Goal: Information Seeking & Learning: Find specific fact

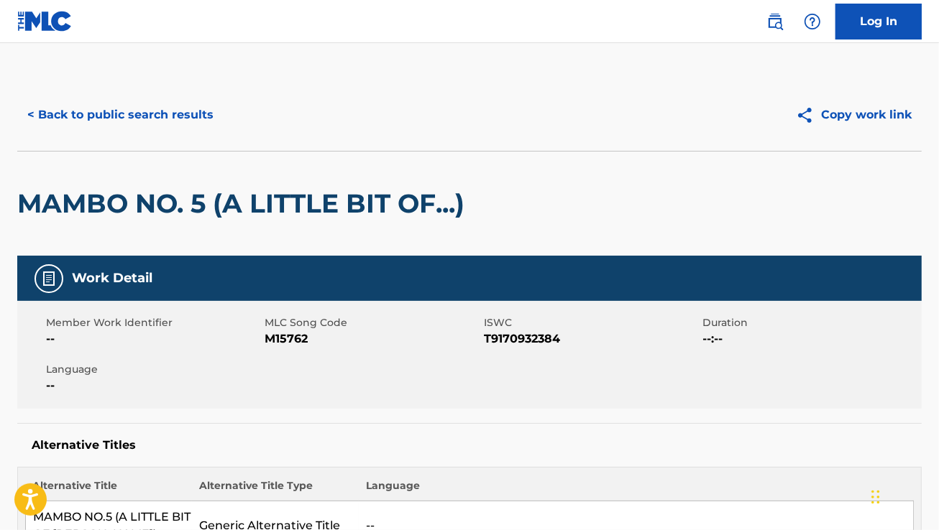
click at [167, 128] on button "< Back to public search results" at bounding box center [120, 115] width 206 height 36
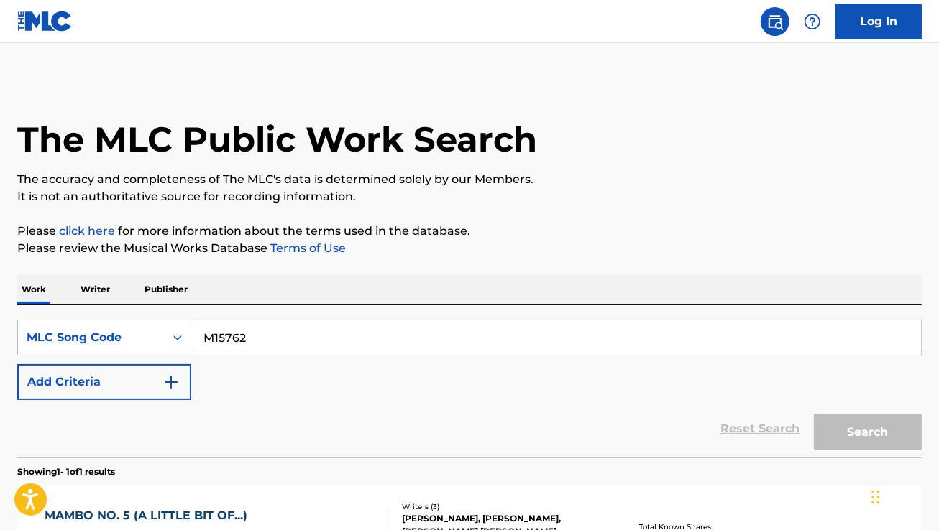
scroll to position [160, 0]
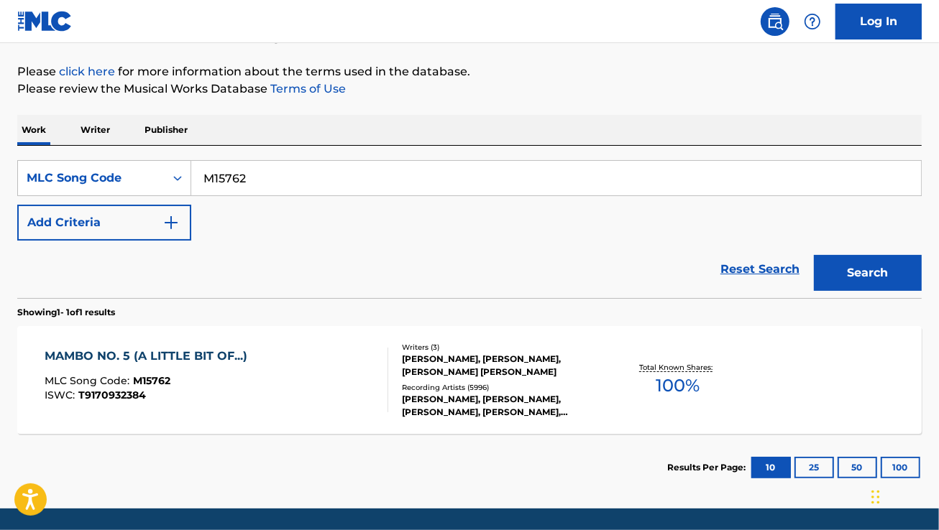
click at [213, 180] on input "M15762" at bounding box center [556, 178] width 730 height 34
paste input "CB3TLF"
type input "CB3TLF"
click at [814, 255] on button "Search" at bounding box center [868, 273] width 108 height 36
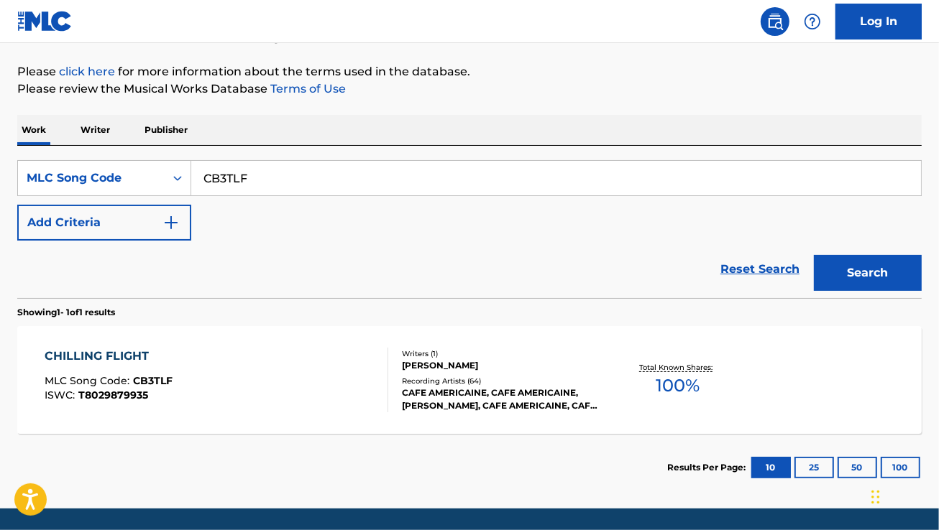
click at [275, 365] on div "CHILLING FLIGHT MLC Song Code : CB3TLF ISWC : T8029879935" at bounding box center [217, 380] width 344 height 65
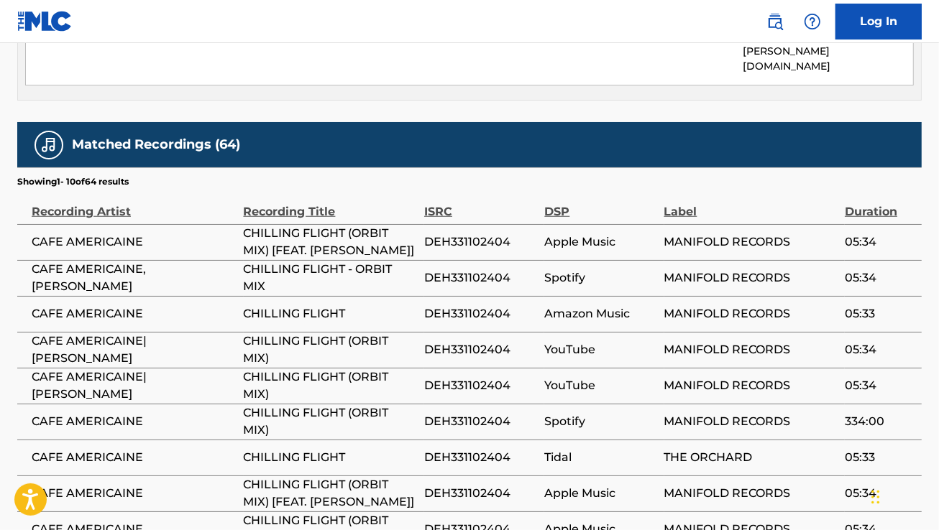
scroll to position [804, 0]
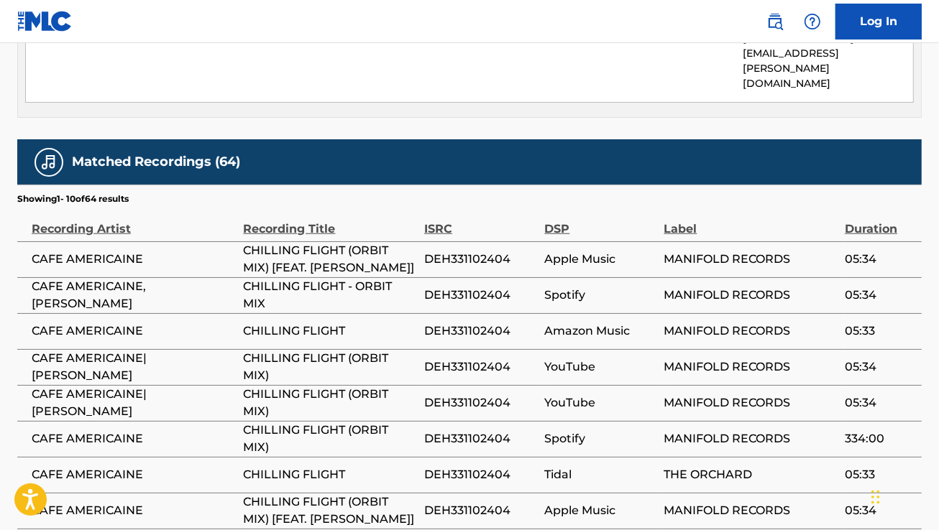
drag, startPoint x: 149, startPoint y: 257, endPoint x: 155, endPoint y: 272, distance: 15.5
click at [155, 278] on span "CAFE AMERICAINE, [PERSON_NAME]" at bounding box center [134, 295] width 205 height 34
copy span "[PERSON_NAME]"
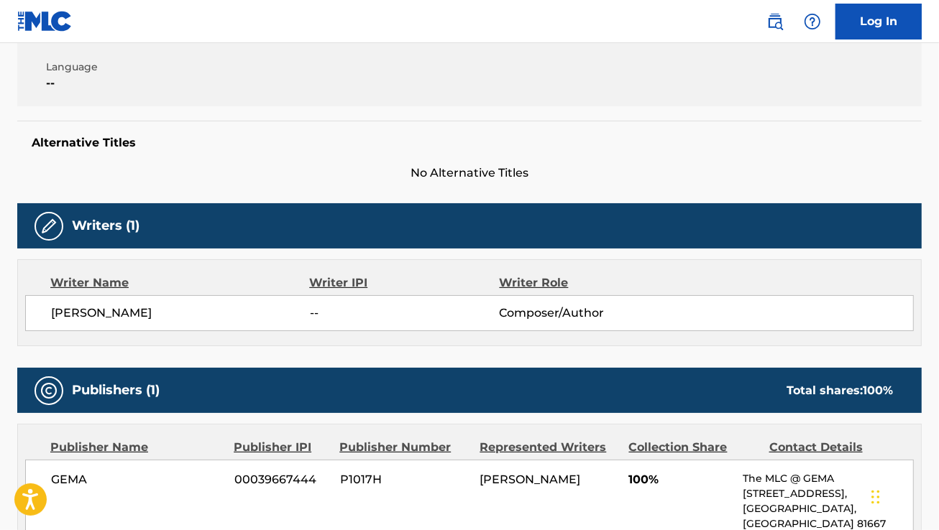
scroll to position [0, 0]
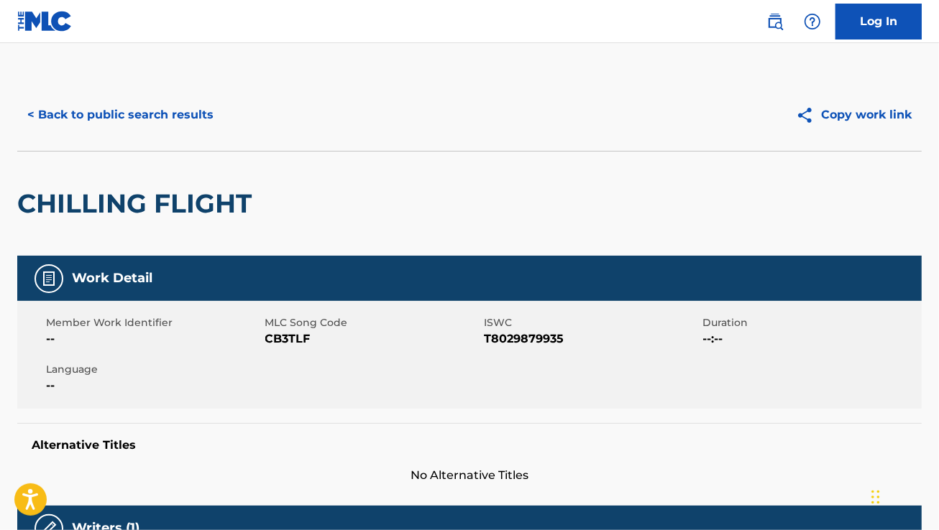
click at [210, 116] on button "< Back to public search results" at bounding box center [120, 115] width 206 height 36
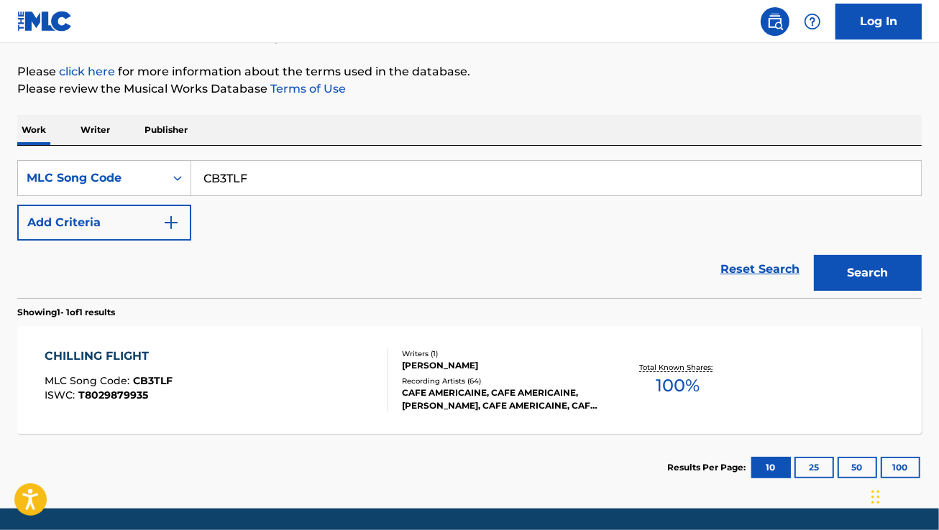
click at [272, 178] on input "CB3TLF" at bounding box center [556, 178] width 730 height 34
paste input "TV9RF2"
click at [814, 255] on button "Search" at bounding box center [868, 273] width 108 height 36
paste input "S3600X"
type input "S3600X"
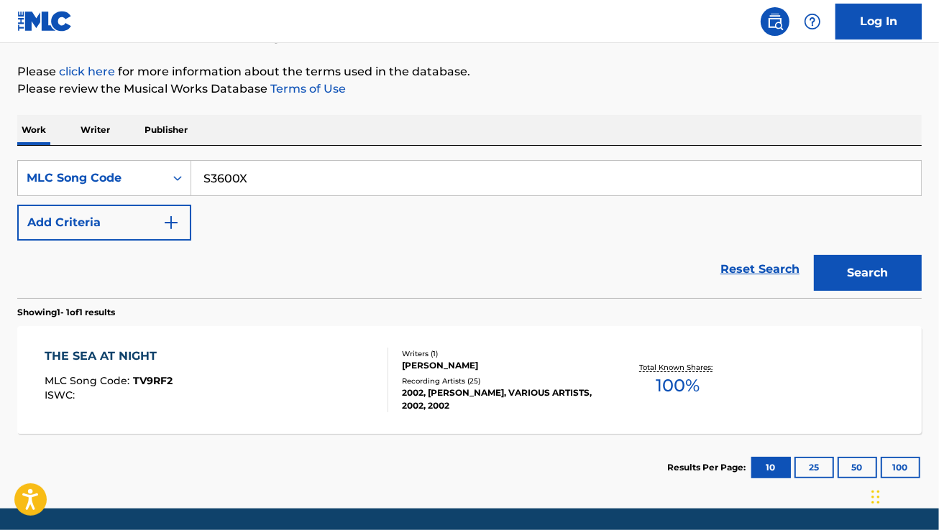
click at [814, 255] on button "Search" at bounding box center [868, 273] width 108 height 36
click at [336, 381] on div "[PERSON_NAME] MLC Song Code : S3600X ISWC :" at bounding box center [217, 380] width 344 height 65
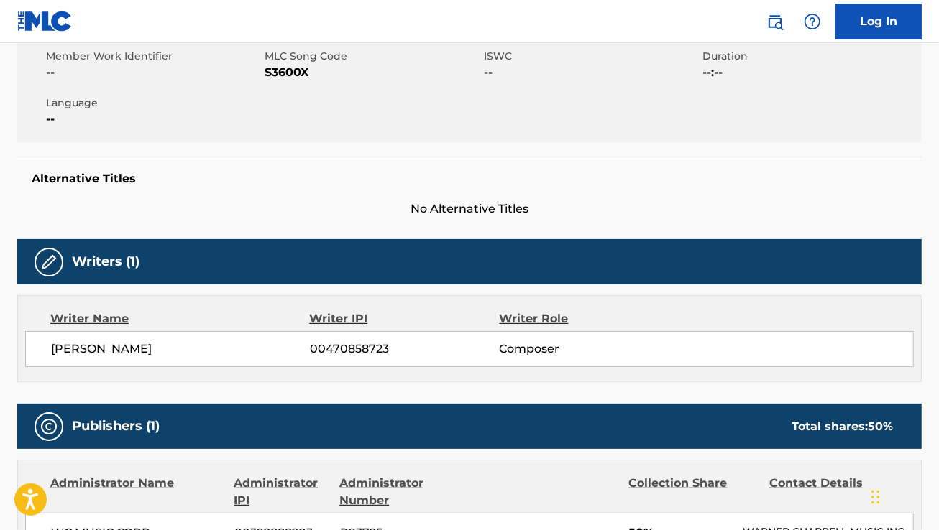
scroll to position [267, 0]
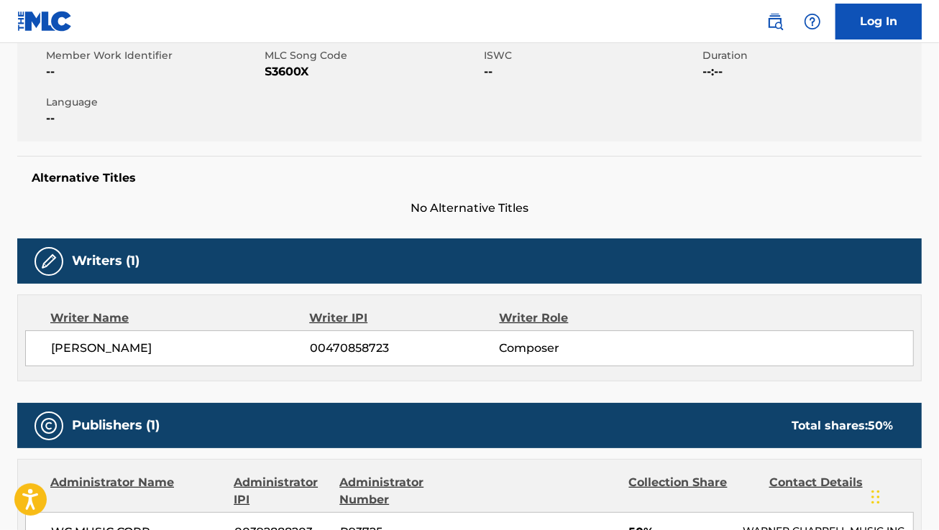
click at [148, 349] on span "[PERSON_NAME]" at bounding box center [180, 348] width 259 height 17
copy div "[PERSON_NAME]"
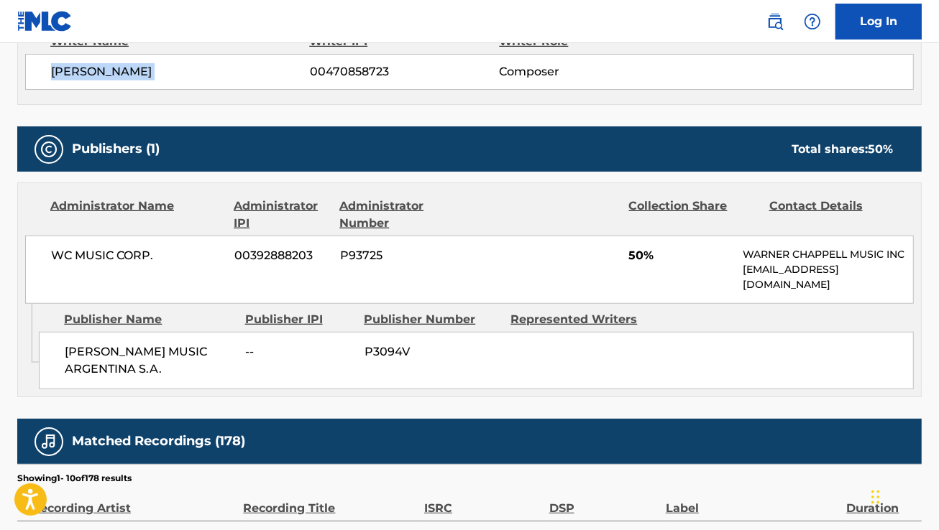
scroll to position [551, 0]
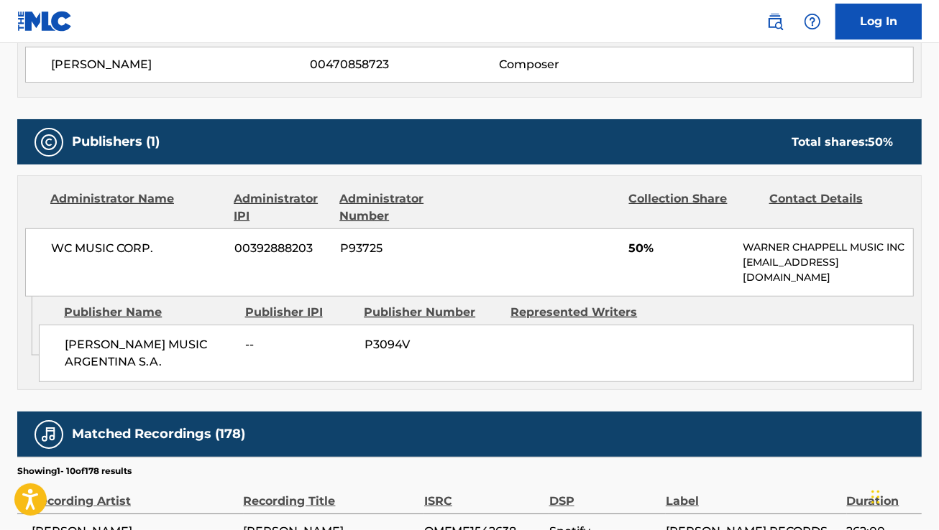
click at [454, 254] on span "P93725" at bounding box center [404, 248] width 129 height 17
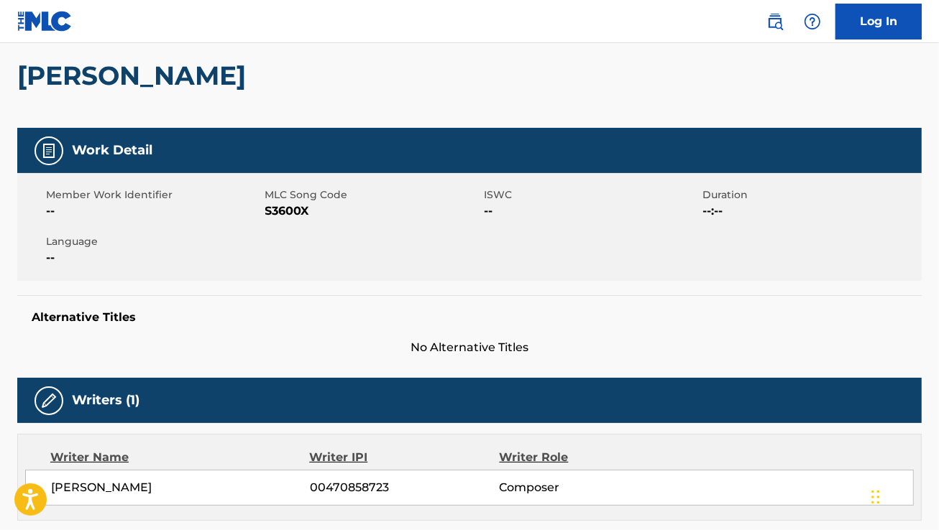
scroll to position [0, 0]
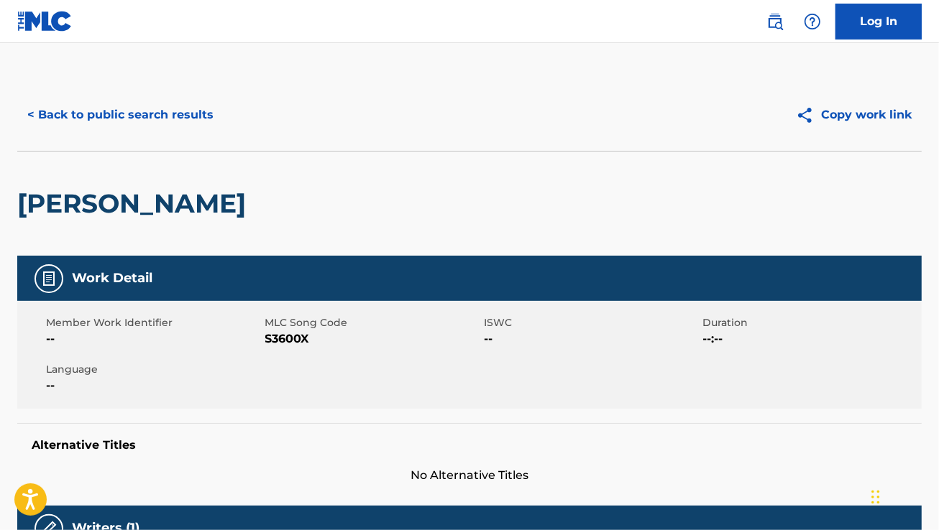
click at [180, 98] on button "< Back to public search results" at bounding box center [120, 115] width 206 height 36
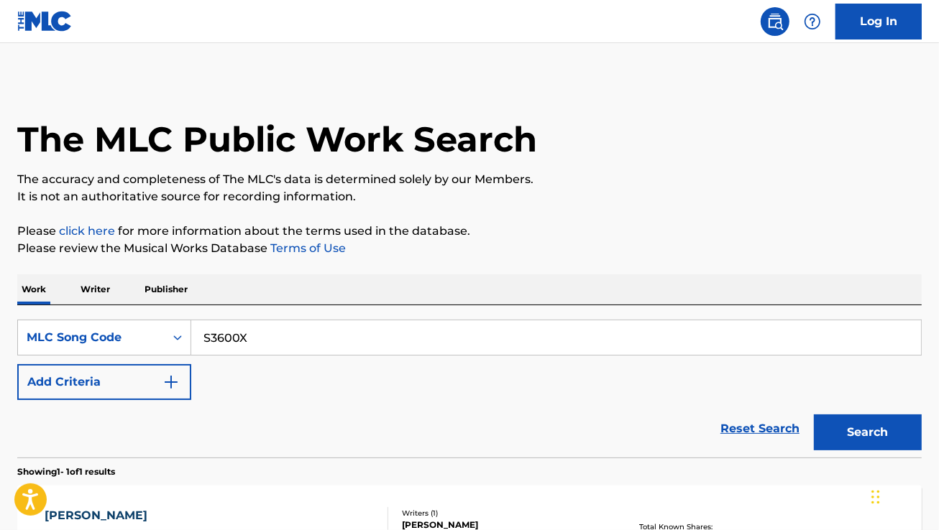
scroll to position [160, 0]
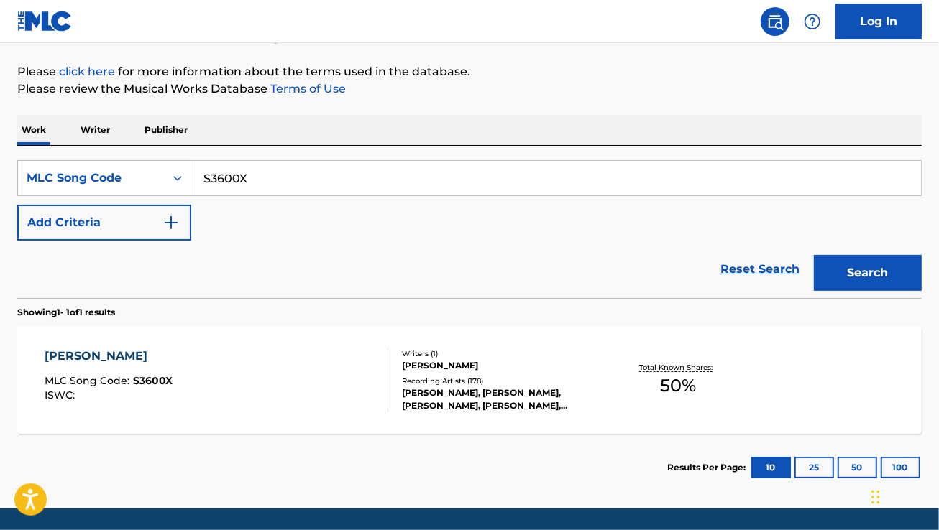
click at [286, 164] on input "S3600X" at bounding box center [556, 178] width 730 height 34
paste input "V8EG8"
type input "SV8EG8"
click at [814, 255] on button "Search" at bounding box center [868, 273] width 108 height 36
click at [317, 374] on div "SHOWCASE MLC Song Code : SV8EG8 ISWC : T8033510167" at bounding box center [217, 380] width 344 height 65
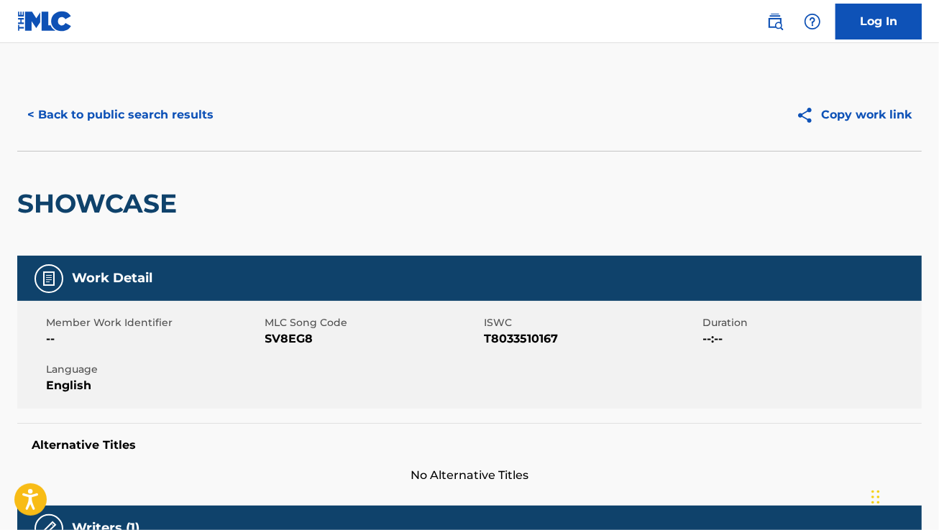
scroll to position [170, 0]
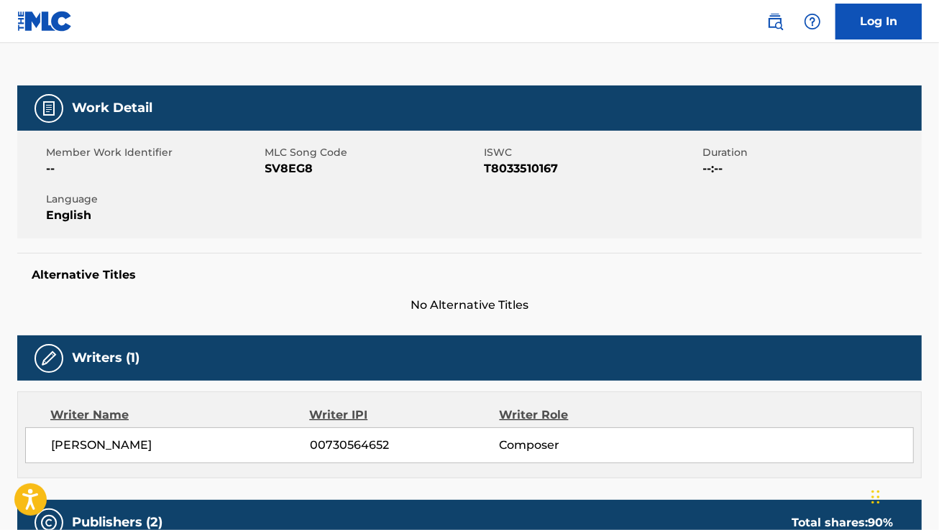
click at [699, 281] on h5 "Alternative Titles" at bounding box center [469, 275] width 875 height 14
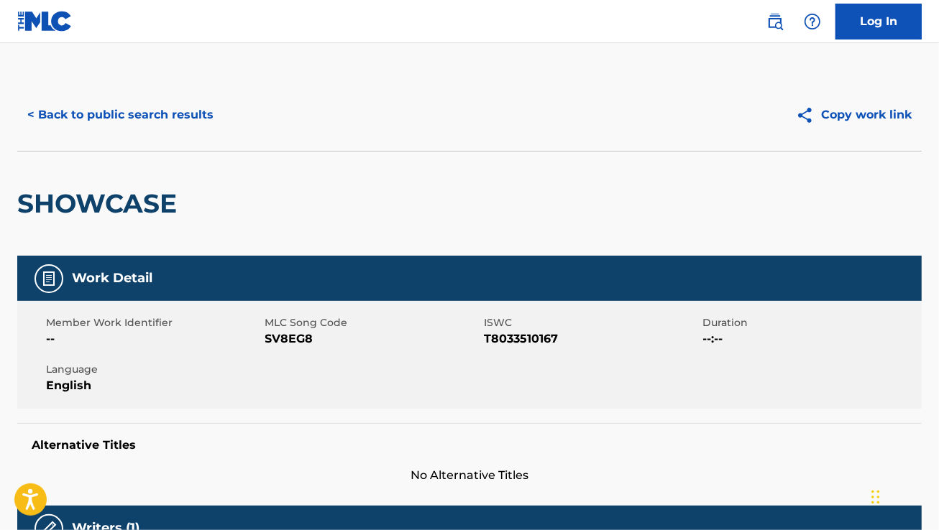
click at [167, 106] on button "< Back to public search results" at bounding box center [120, 115] width 206 height 36
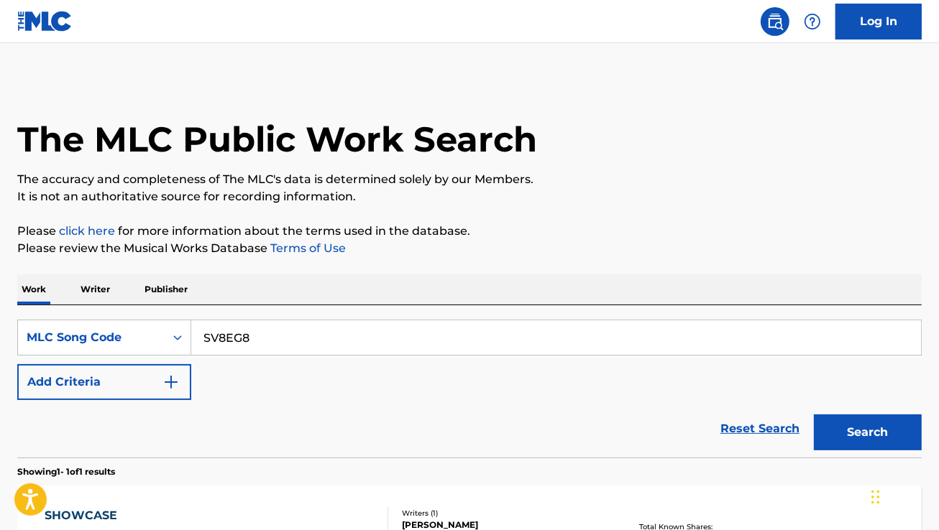
scroll to position [160, 0]
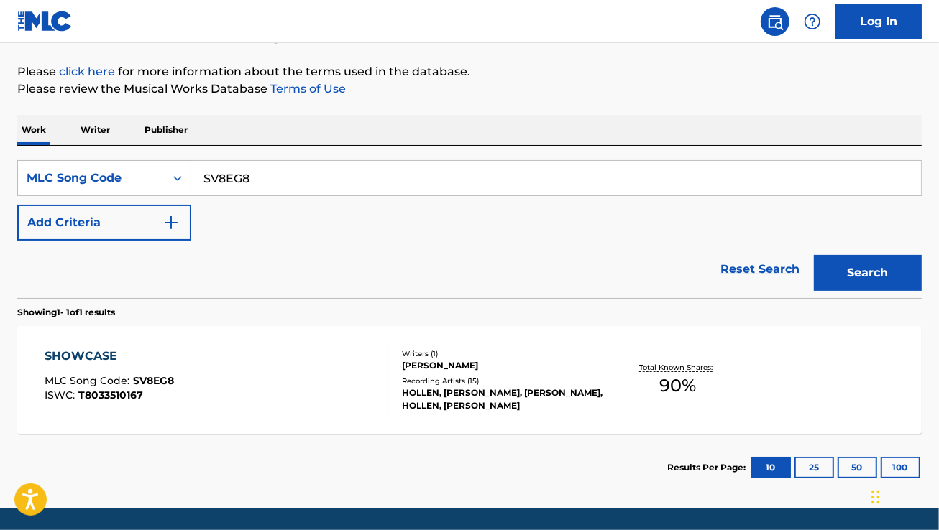
click at [418, 172] on input "SV8EG8" at bounding box center [556, 178] width 730 height 34
paste input "59MSO"
type input "S59MSO"
click at [814, 255] on button "Search" at bounding box center [868, 273] width 108 height 36
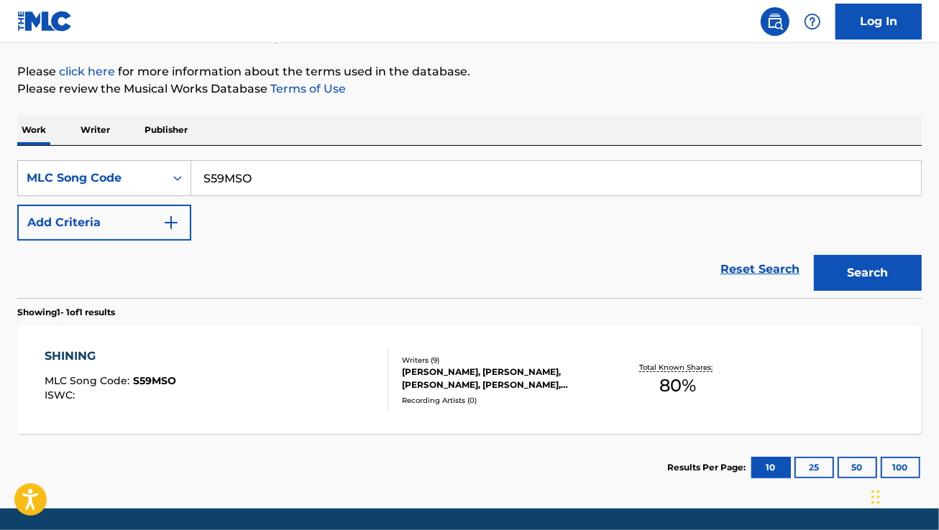
click at [282, 377] on div "SHINING MLC Song Code : S59MSO ISWC :" at bounding box center [217, 380] width 344 height 65
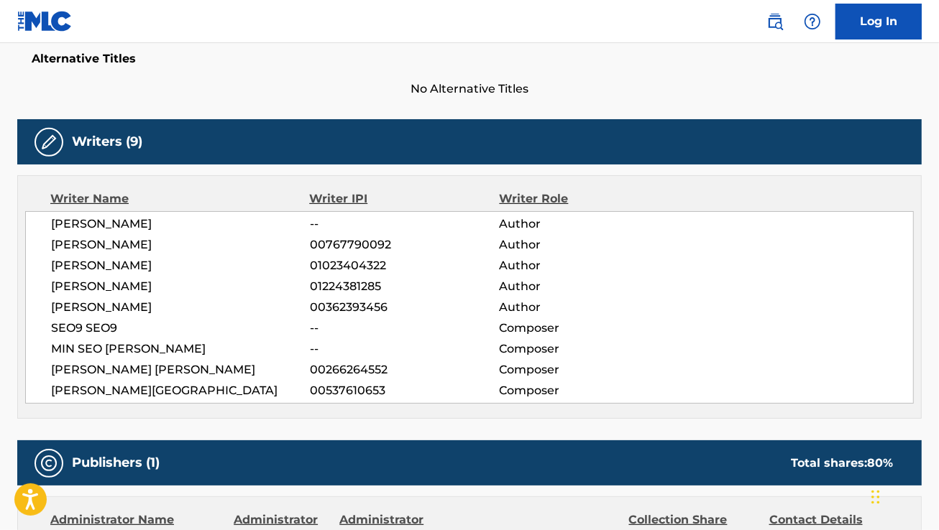
scroll to position [388, 0]
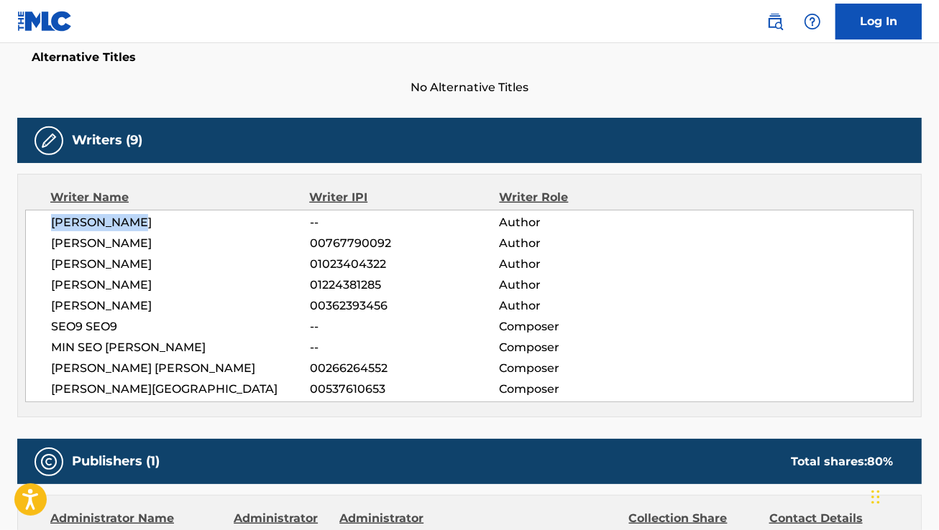
drag, startPoint x: 48, startPoint y: 229, endPoint x: 138, endPoint y: 216, distance: 90.7
click at [138, 216] on div "[PERSON_NAME] -- Author [PERSON_NAME] 00767790092 Author [PERSON_NAME] 01023404…" at bounding box center [469, 306] width 888 height 193
copy span "[PERSON_NAME]"
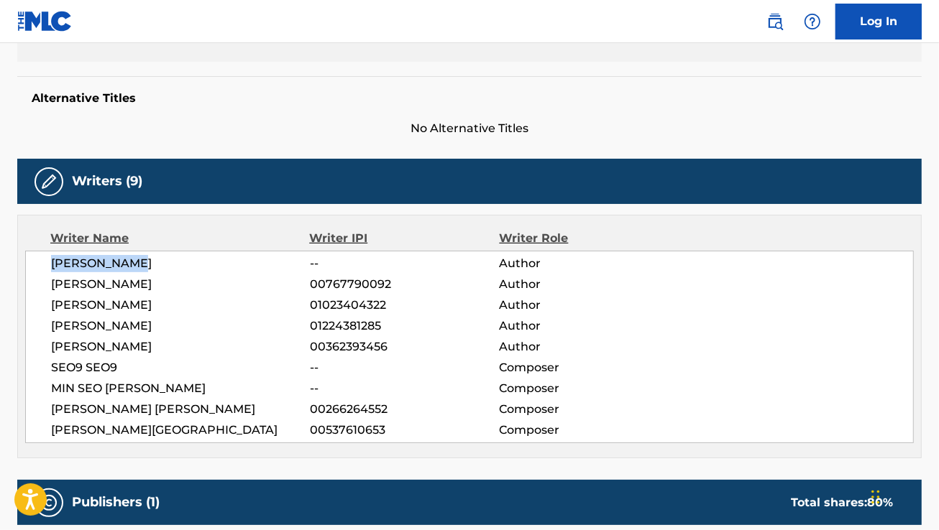
scroll to position [349, 0]
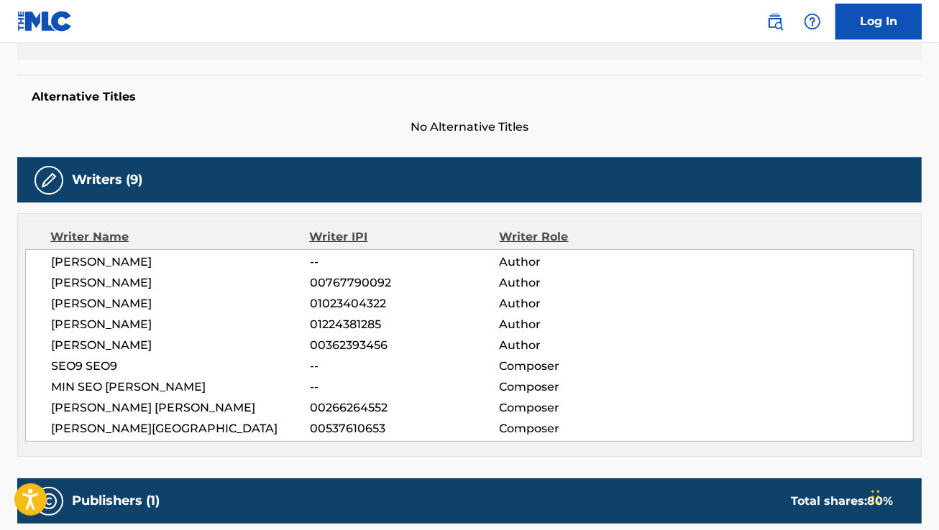
click at [140, 285] on span "[PERSON_NAME]" at bounding box center [180, 283] width 259 height 17
copy div "[PERSON_NAME]"
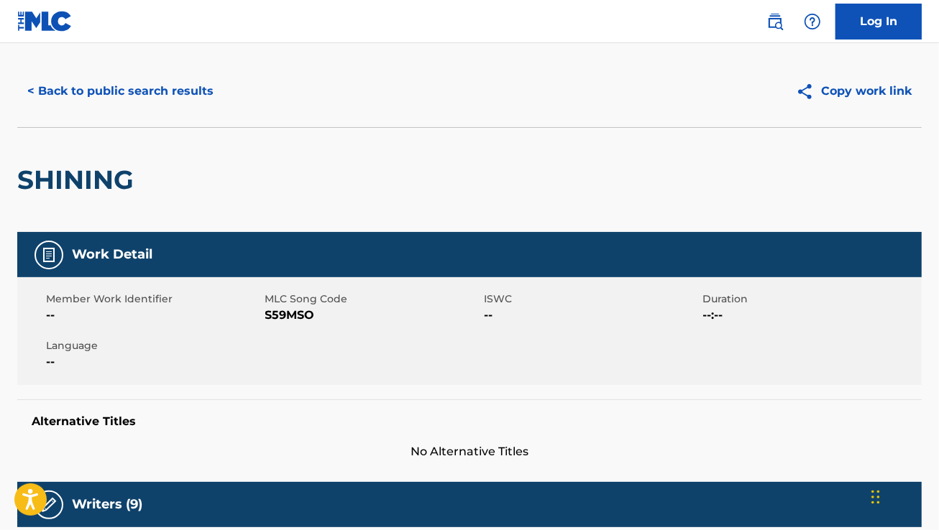
scroll to position [0, 0]
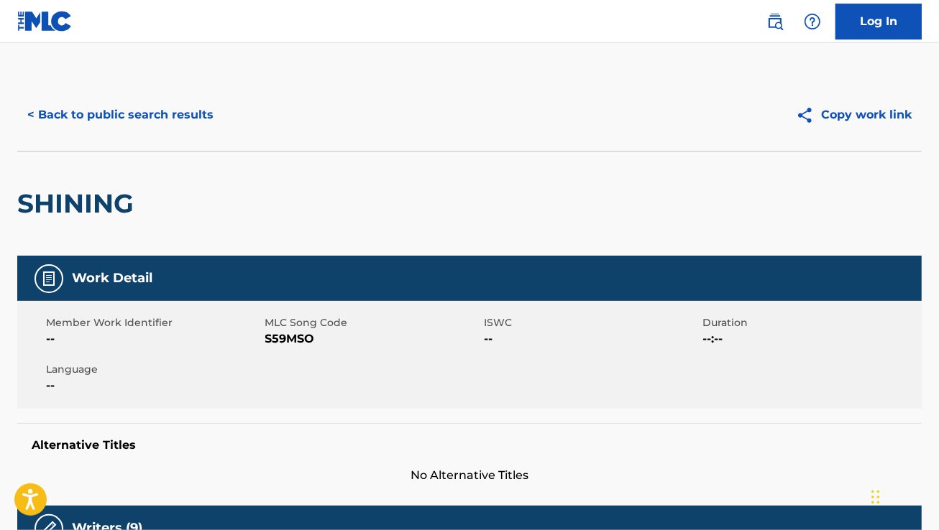
click at [144, 116] on button "< Back to public search results" at bounding box center [120, 115] width 206 height 36
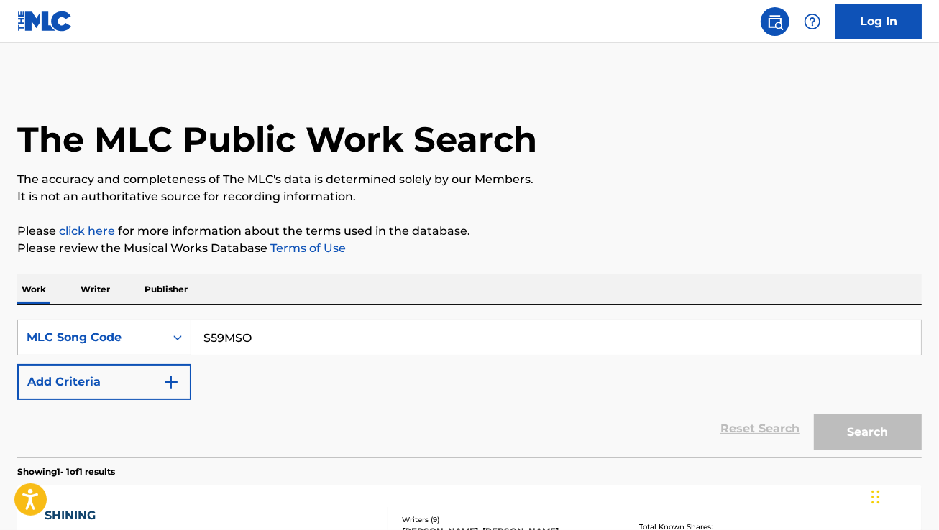
scroll to position [160, 0]
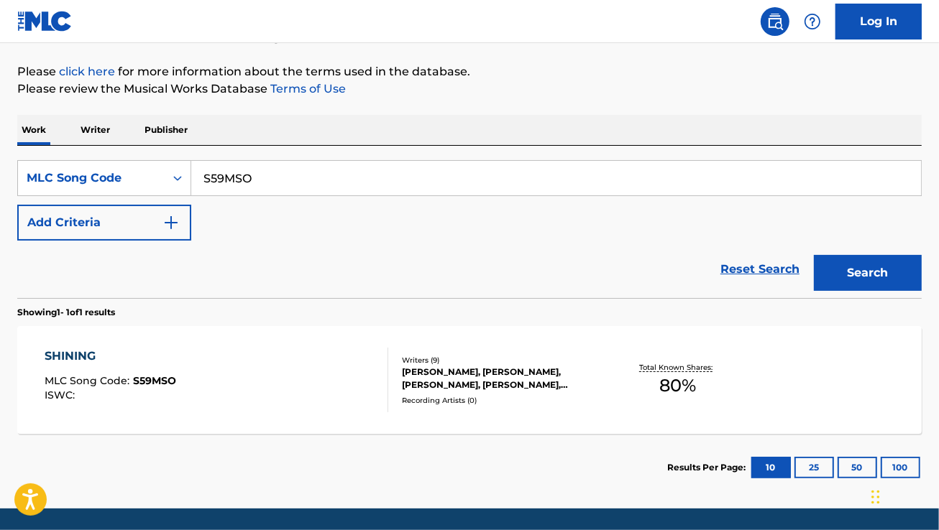
click at [305, 188] on input "S59MSO" at bounding box center [556, 178] width 730 height 34
paste input "T88987"
click at [814, 255] on button "Search" at bounding box center [868, 273] width 108 height 36
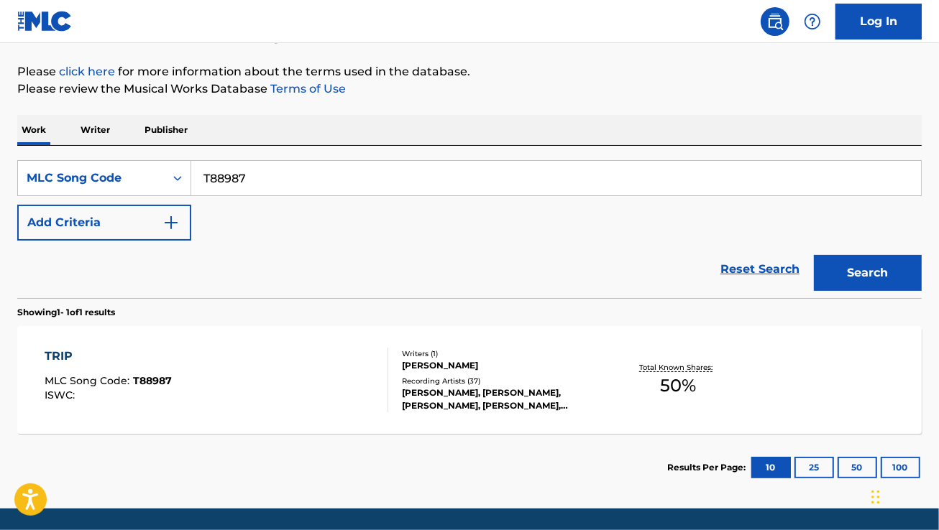
click at [465, 80] on p "Please review the Musical Works Database Terms of Use" at bounding box center [469, 88] width 904 height 17
click at [259, 188] on input "T88987" at bounding box center [556, 178] width 730 height 34
paste input "BB97AQ"
type input "BB97AQ"
click at [814, 255] on button "Search" at bounding box center [868, 273] width 108 height 36
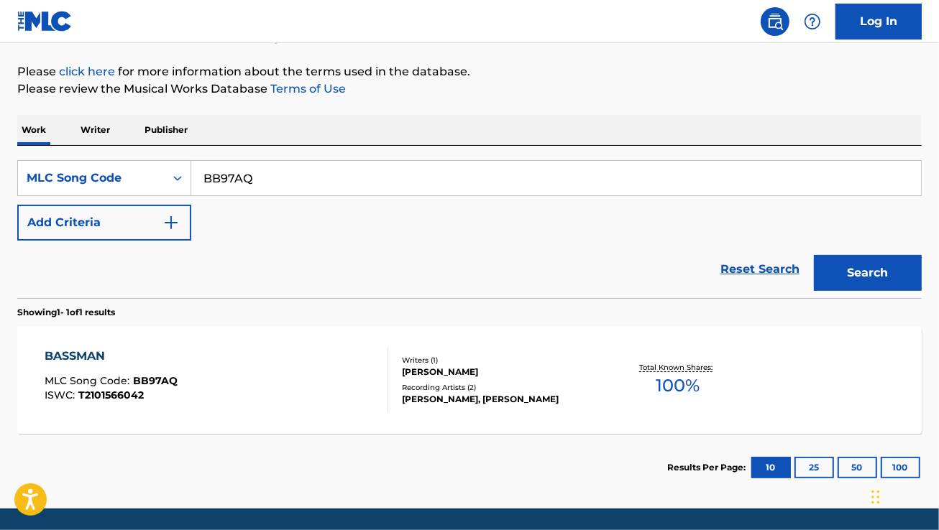
click at [263, 404] on div "BASSMAN MLC Song Code : BB97AQ ISWC : T2101566042" at bounding box center [217, 380] width 344 height 65
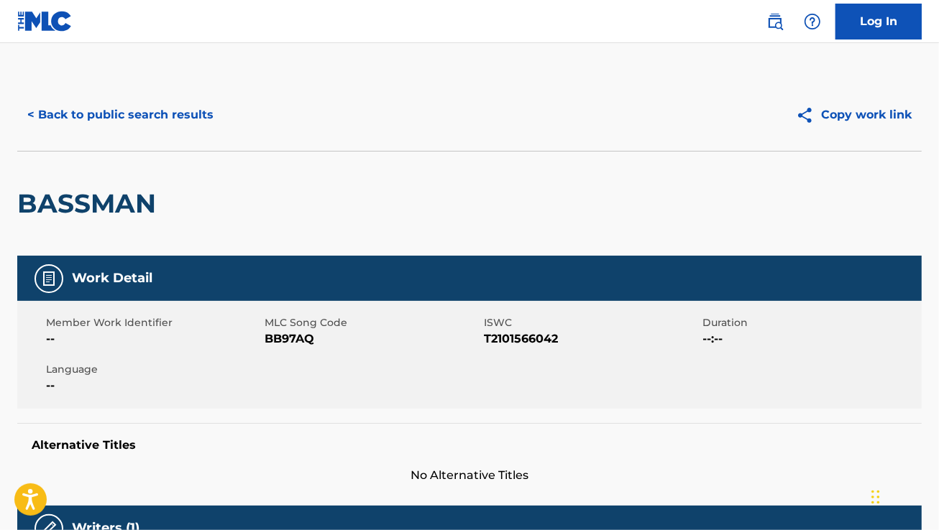
click at [171, 114] on button "< Back to public search results" at bounding box center [120, 115] width 206 height 36
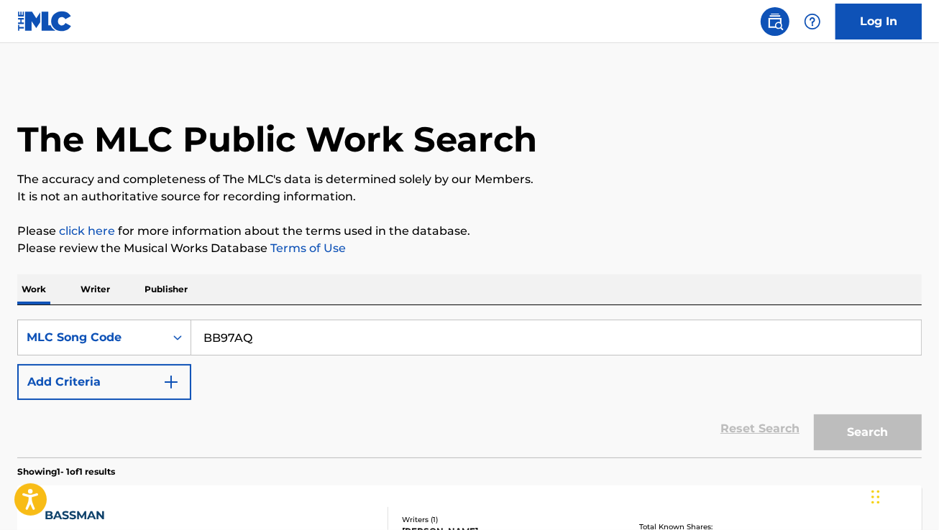
scroll to position [160, 0]
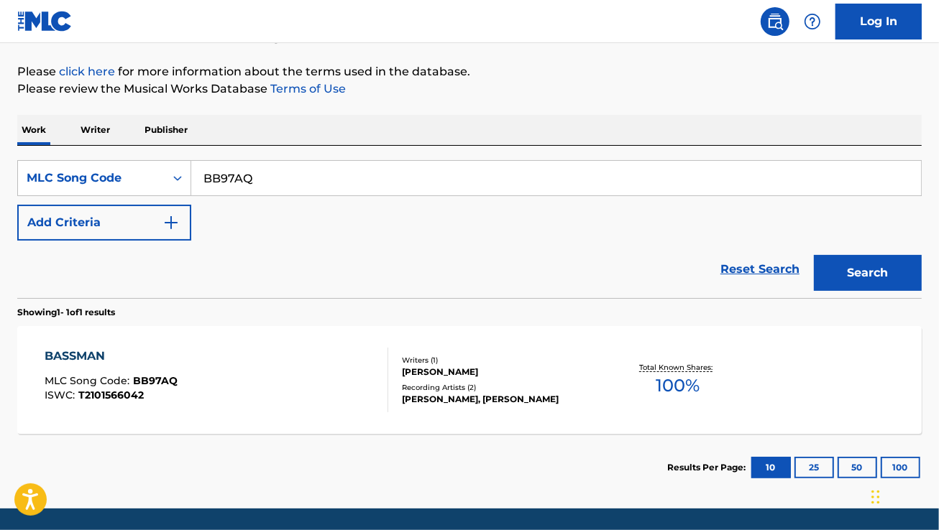
click at [270, 383] on div "BASSMAN MLC Song Code : BB97AQ ISWC : T2101566042" at bounding box center [217, 380] width 344 height 65
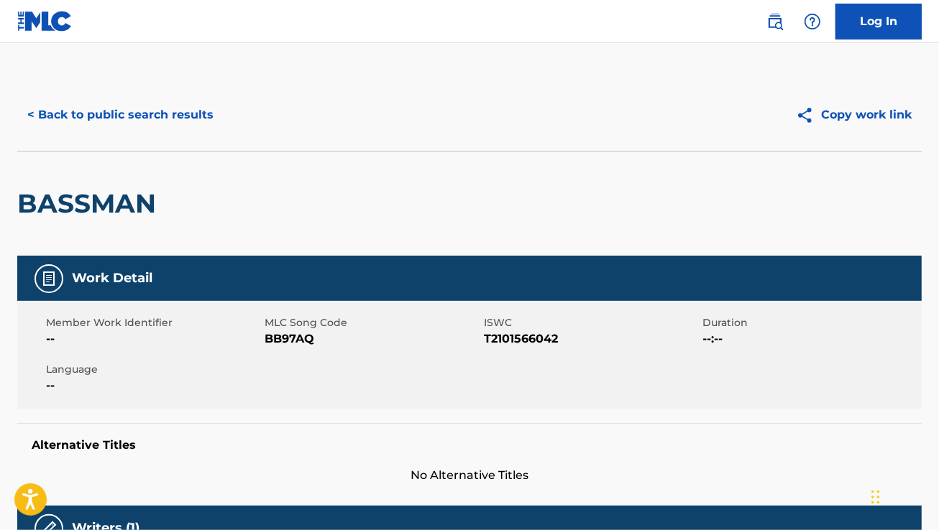
scroll to position [180, 0]
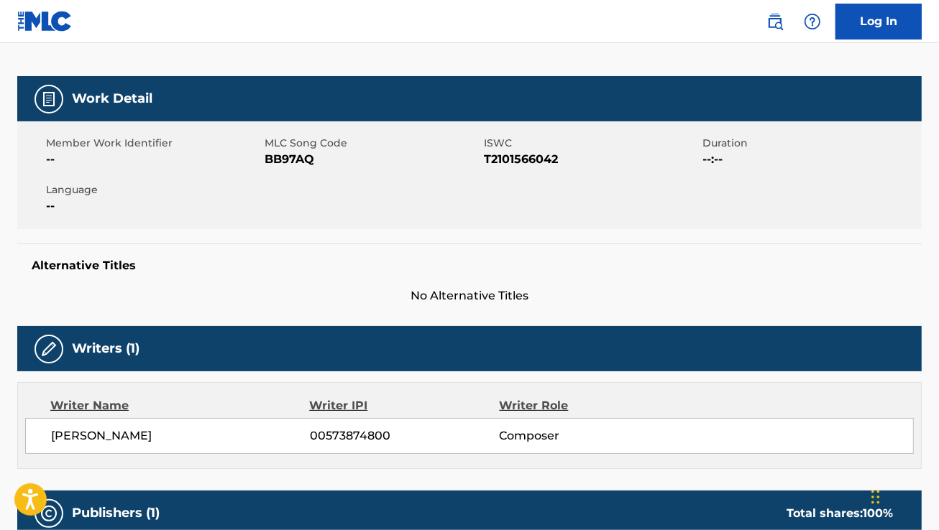
click at [152, 433] on span "[PERSON_NAME]" at bounding box center [180, 436] width 259 height 17
copy div "[PERSON_NAME]"
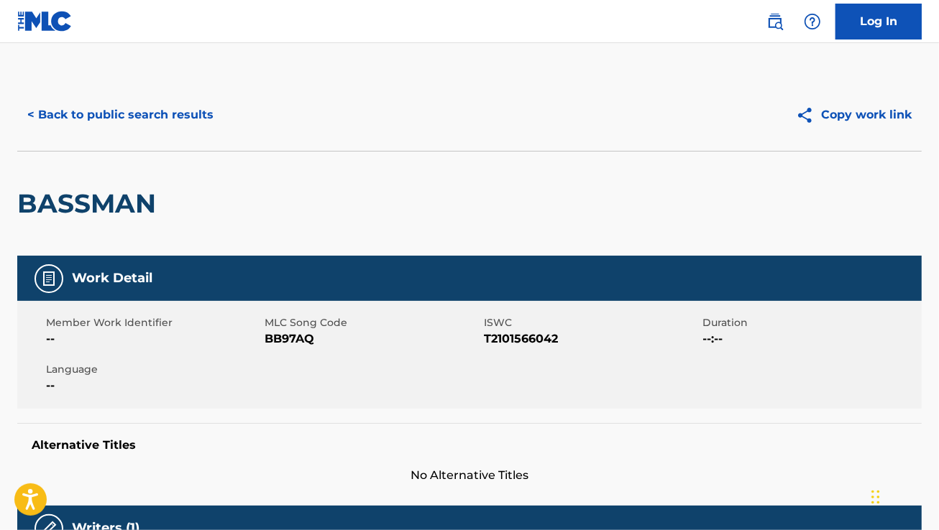
click at [133, 94] on div "< Back to public search results Copy work link" at bounding box center [469, 115] width 904 height 72
click at [135, 103] on button "< Back to public search results" at bounding box center [120, 115] width 206 height 36
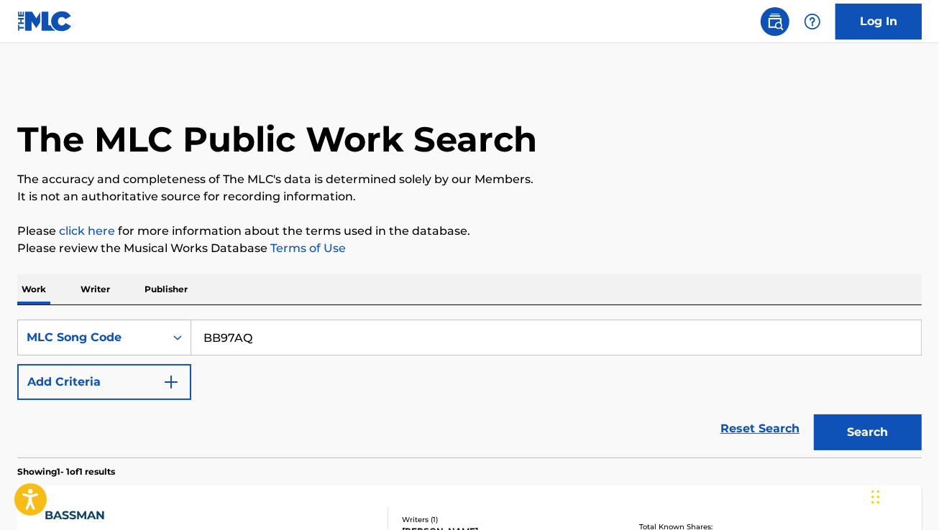
scroll to position [160, 0]
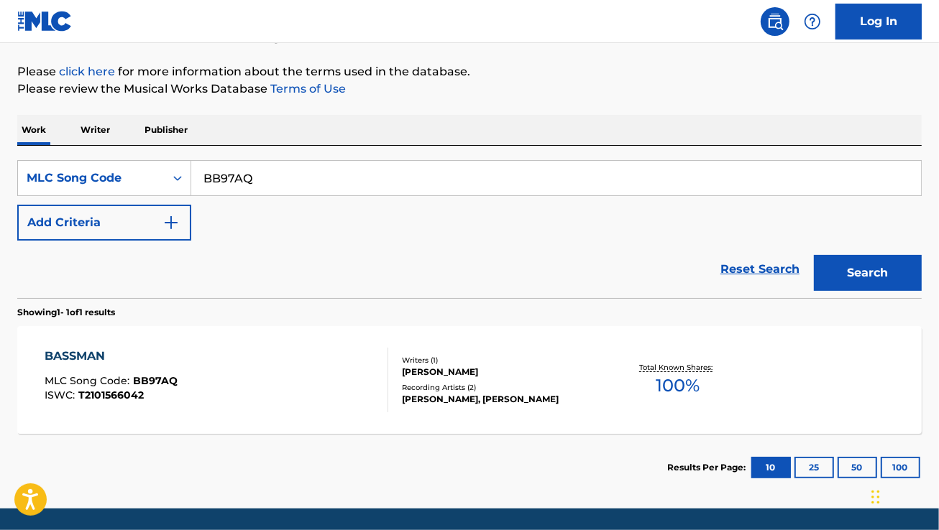
click at [300, 177] on input "BB97AQ" at bounding box center [556, 178] width 730 height 34
paste input "HA46PP"
type input "HA46PP"
click at [814, 255] on button "Search" at bounding box center [868, 273] width 108 height 36
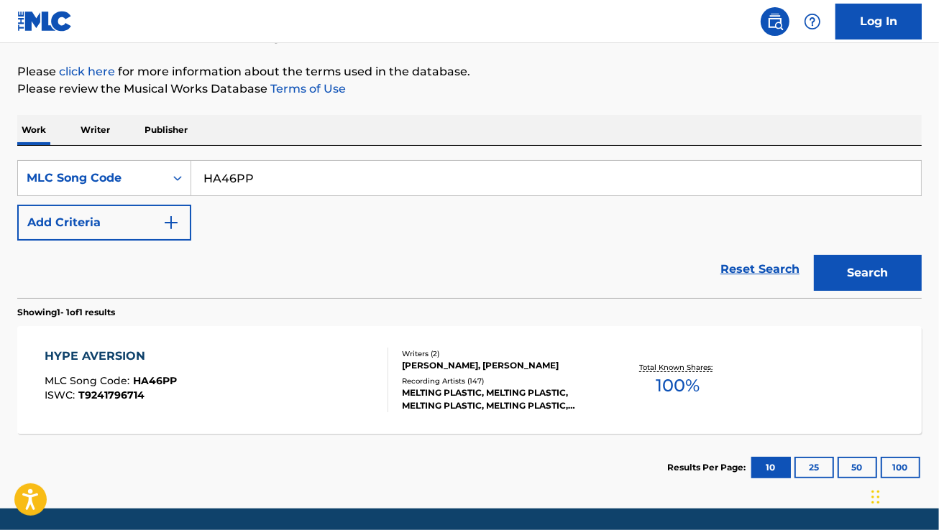
click at [307, 392] on div "HYPE AVERSION MLC Song Code : HA46PP ISWC : T9241796714" at bounding box center [217, 380] width 344 height 65
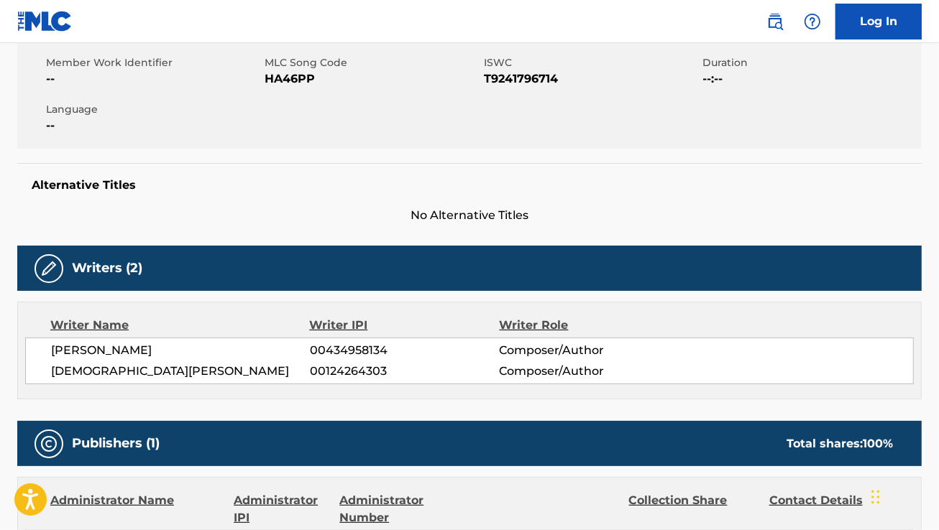
scroll to position [259, 0]
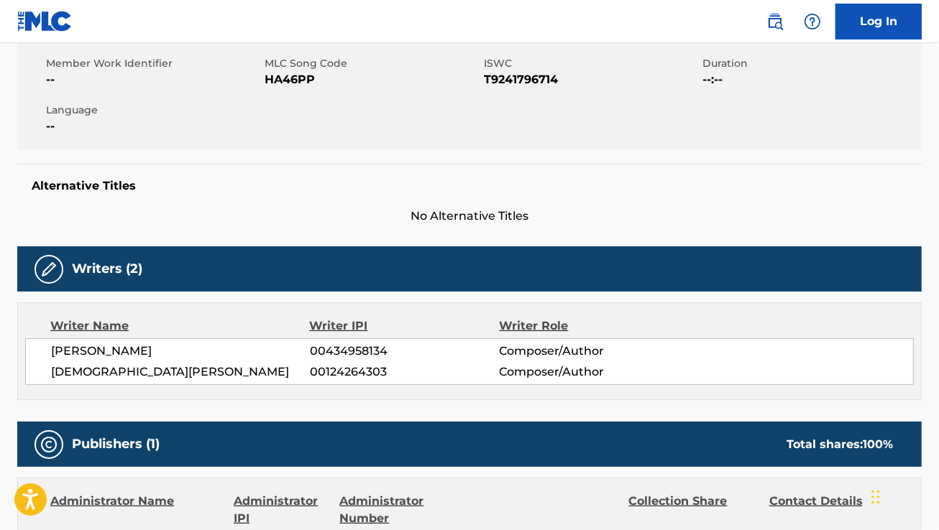
click at [84, 343] on span "[PERSON_NAME]" at bounding box center [180, 351] width 259 height 17
copy div "[PERSON_NAME]"
click at [96, 374] on span "[DEMOGRAPHIC_DATA][PERSON_NAME]" at bounding box center [180, 372] width 259 height 17
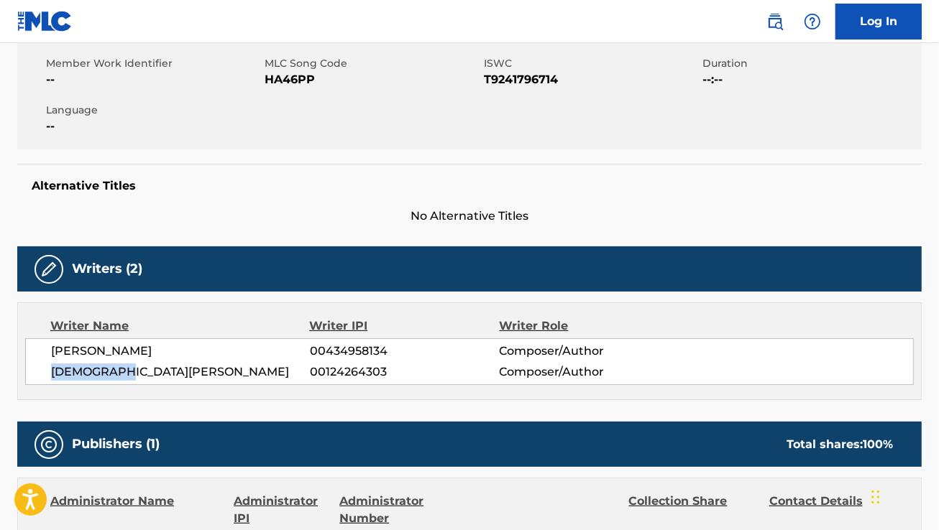
click at [96, 374] on span "[DEMOGRAPHIC_DATA][PERSON_NAME]" at bounding box center [180, 372] width 259 height 17
copy div "[DEMOGRAPHIC_DATA][PERSON_NAME]"
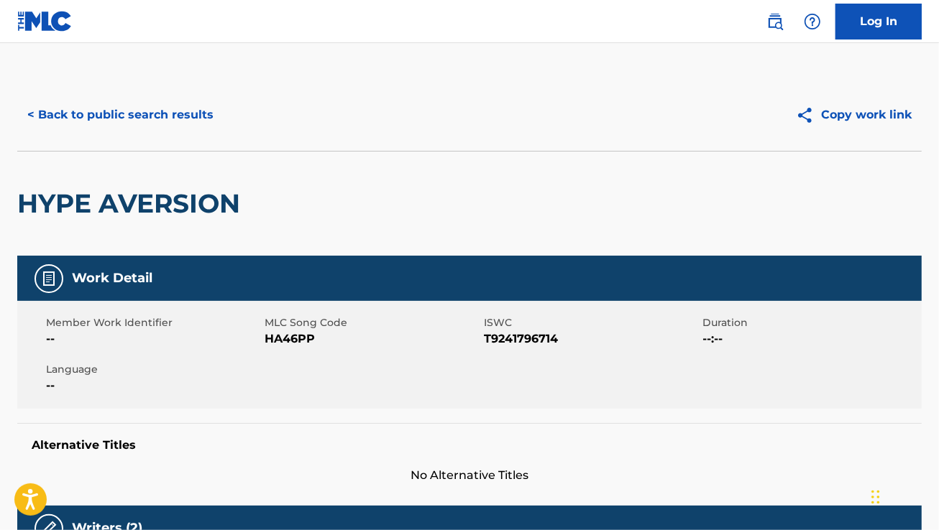
click at [163, 98] on button "< Back to public search results" at bounding box center [120, 115] width 206 height 36
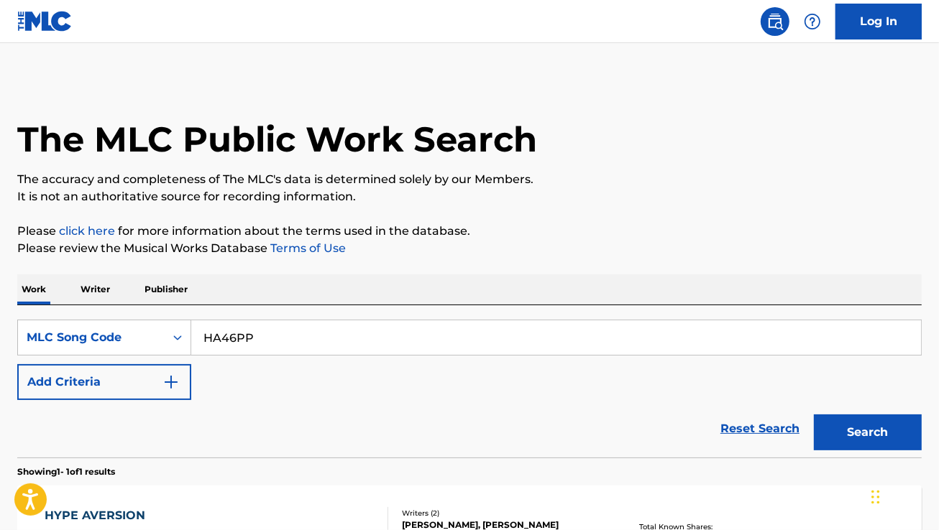
scroll to position [160, 0]
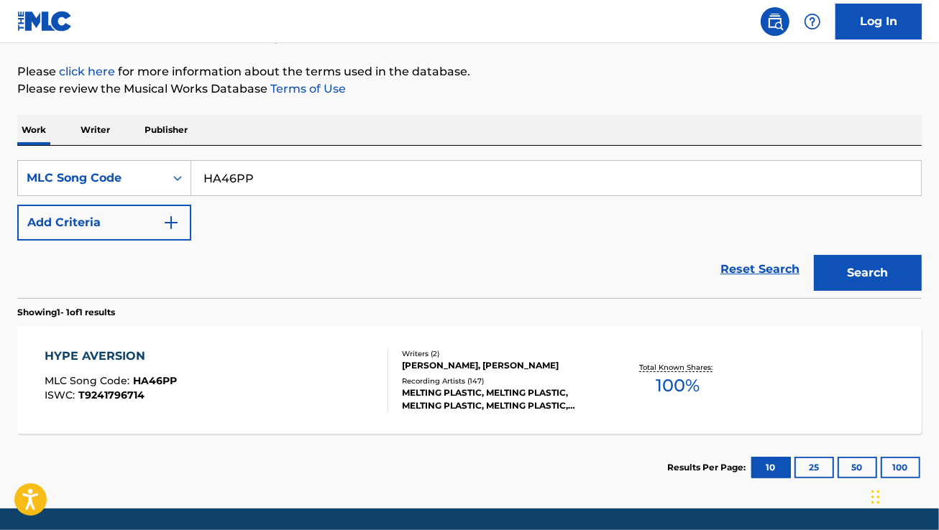
click at [295, 199] on div "SearchWithCriteria7d23d11e-03dd-458a-aebd-59ed027af3e4 MLC Song Code HA46PP Add…" at bounding box center [469, 200] width 904 height 80
click at [277, 176] on input "HA46PP" at bounding box center [556, 178] width 730 height 34
paste input "R63766"
type input "R63766"
click at [814, 255] on button "Search" at bounding box center [868, 273] width 108 height 36
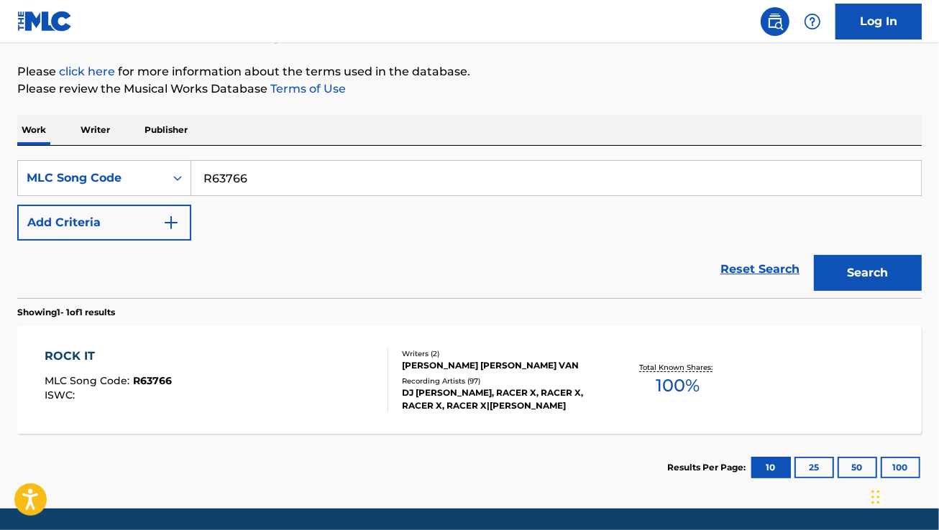
click at [234, 405] on div "ROCK IT MLC Song Code : R63766 ISWC :" at bounding box center [217, 380] width 344 height 65
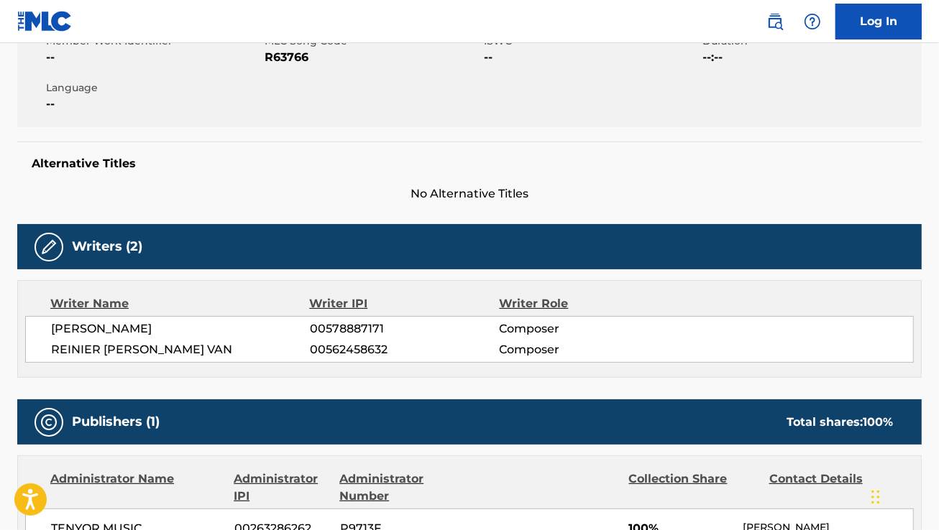
scroll to position [282, 0]
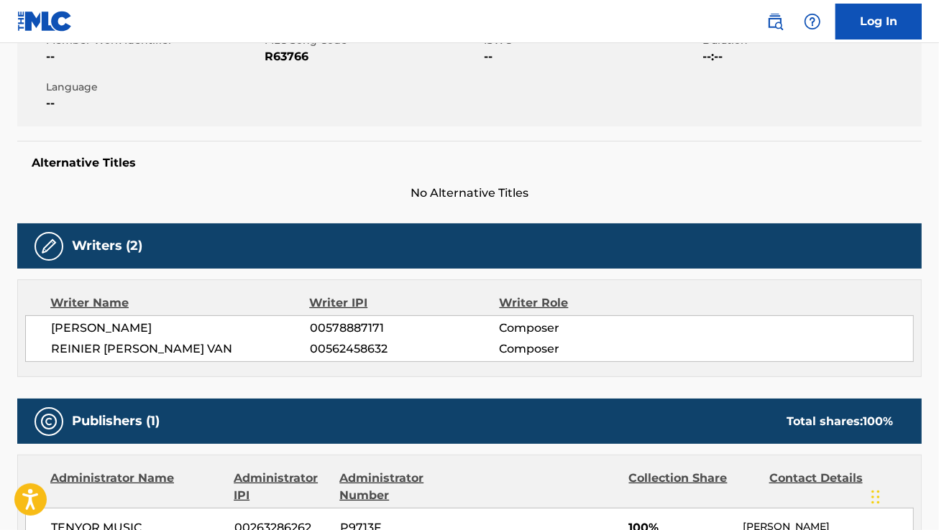
click at [121, 328] on span "[PERSON_NAME]" at bounding box center [180, 328] width 259 height 17
copy div "[PERSON_NAME]"
click at [111, 354] on span "REINIER [PERSON_NAME] VAN" at bounding box center [180, 349] width 259 height 17
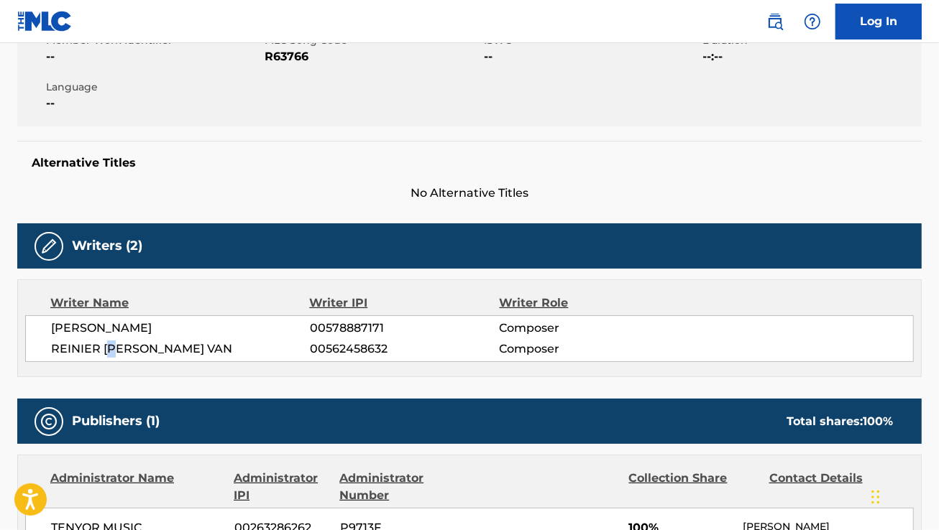
click at [111, 354] on span "REINIER [PERSON_NAME] VAN" at bounding box center [180, 349] width 259 height 17
copy div "REINIER [PERSON_NAME] VAN"
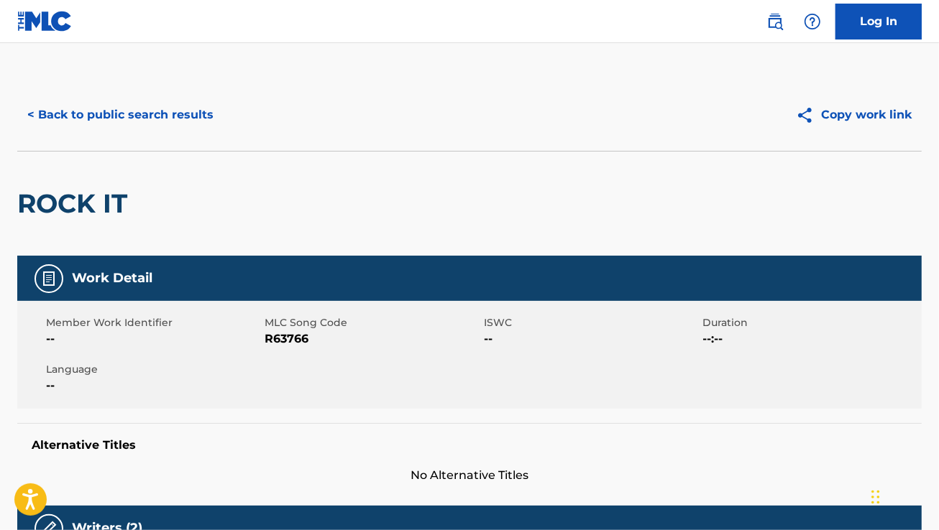
click at [449, 385] on div "Member Work Identifier -- MLC Song Code R63766 ISWC -- Duration --:-- Language …" at bounding box center [469, 355] width 904 height 108
click at [187, 102] on button "< Back to public search results" at bounding box center [120, 115] width 206 height 36
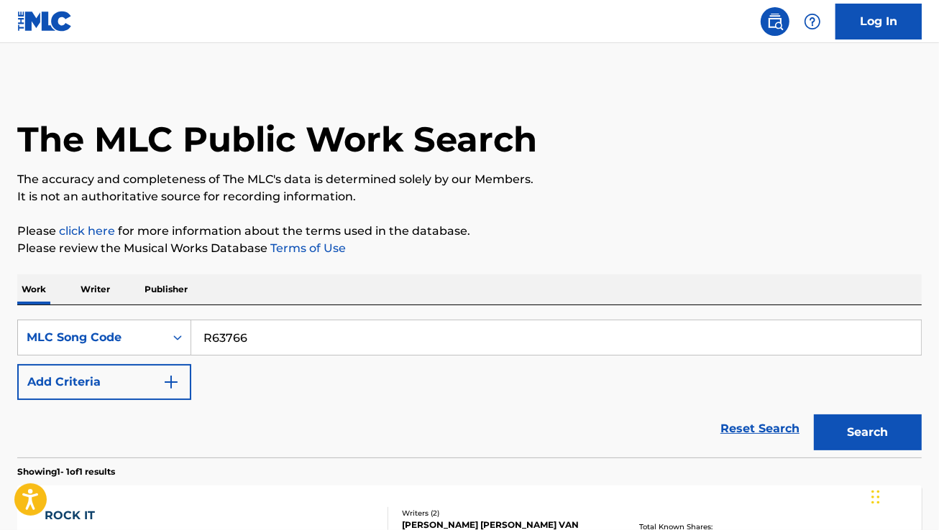
scroll to position [160, 0]
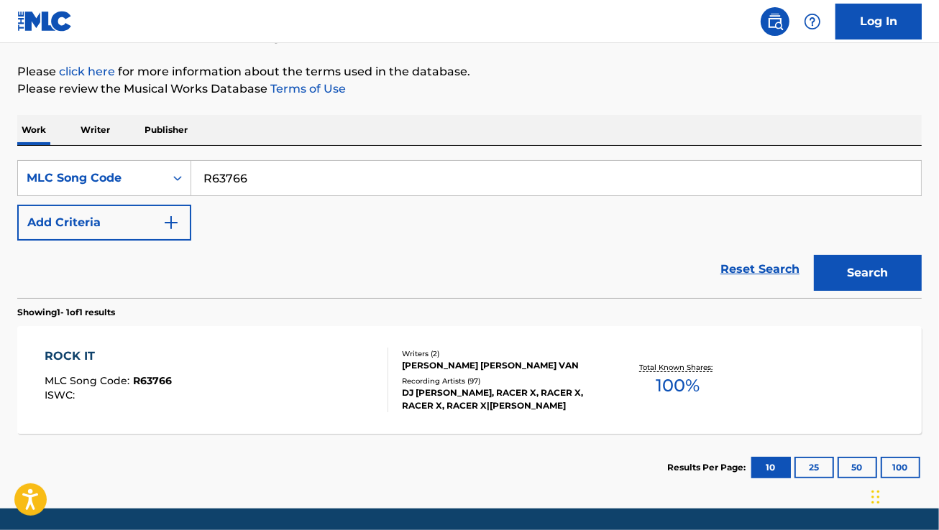
click at [296, 178] on input "R63766" at bounding box center [556, 178] width 730 height 34
paste input "PN2H0Z"
type input "PN2H0Z"
click at [814, 255] on button "Search" at bounding box center [868, 273] width 108 height 36
click at [328, 385] on div "PLATINUM MLC Song Code : PN2H0Z ISWC : T3286409158" at bounding box center [217, 380] width 344 height 65
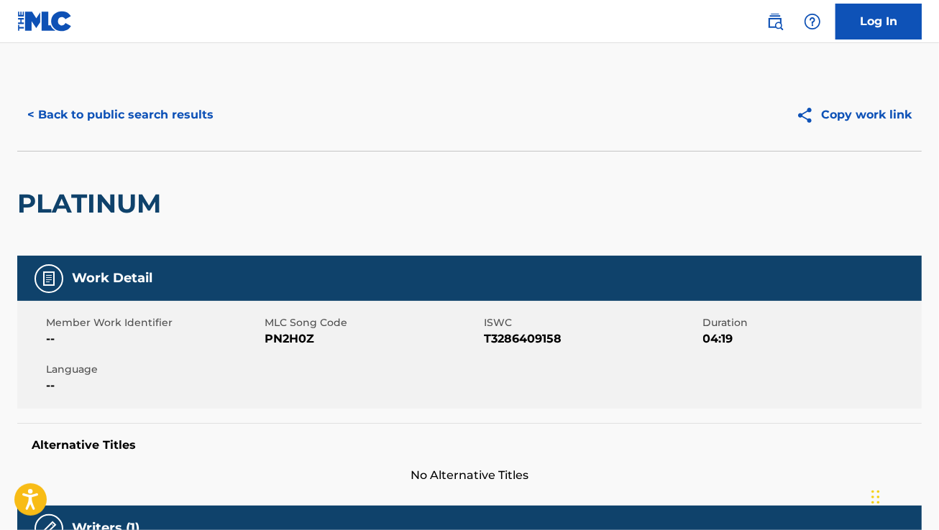
click at [121, 109] on button "< Back to public search results" at bounding box center [120, 115] width 206 height 36
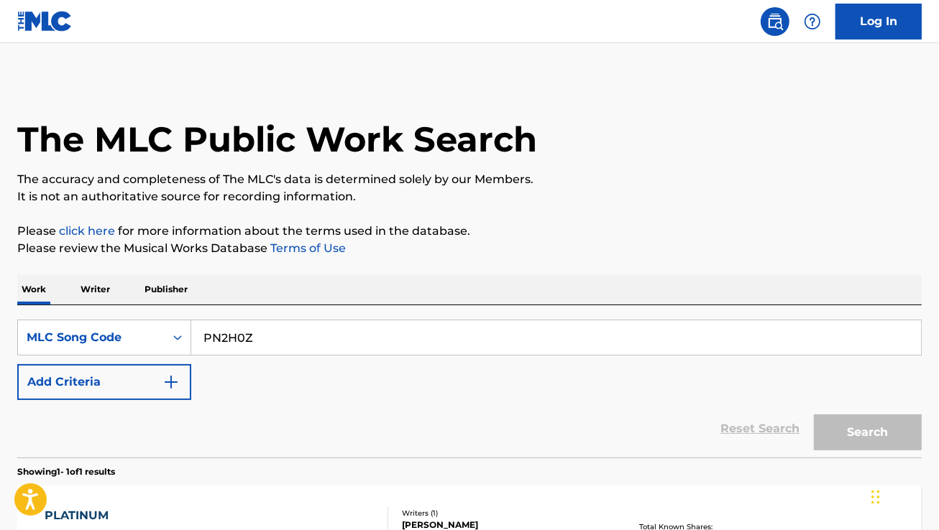
scroll to position [160, 0]
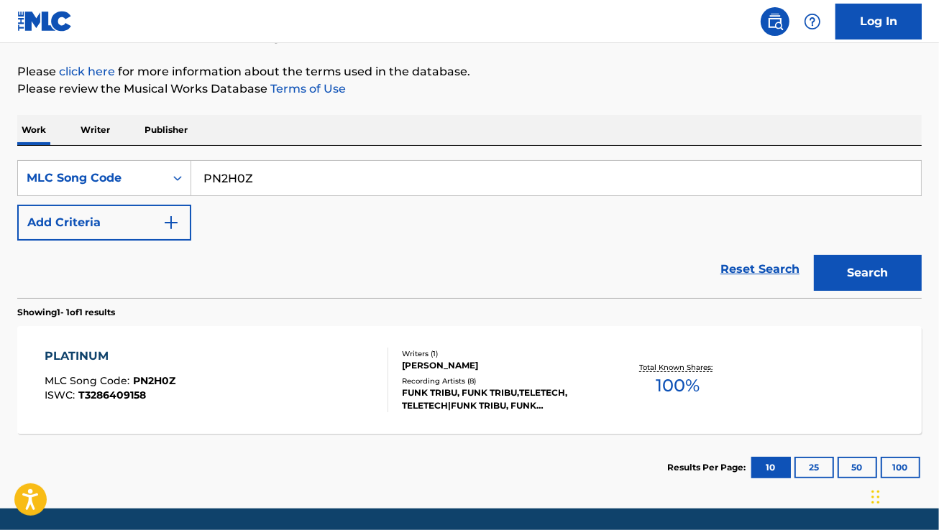
click at [335, 159] on div "SearchWithCriteria7d23d11e-03dd-458a-aebd-59ed027af3e4 MLC Song Code PN2H0Z Add…" at bounding box center [469, 222] width 904 height 152
click at [299, 171] on input "PN2H0Z" at bounding box center [556, 178] width 730 height 34
paste input "V0295M"
type input "V0295M"
click at [814, 255] on button "Search" at bounding box center [868, 273] width 108 height 36
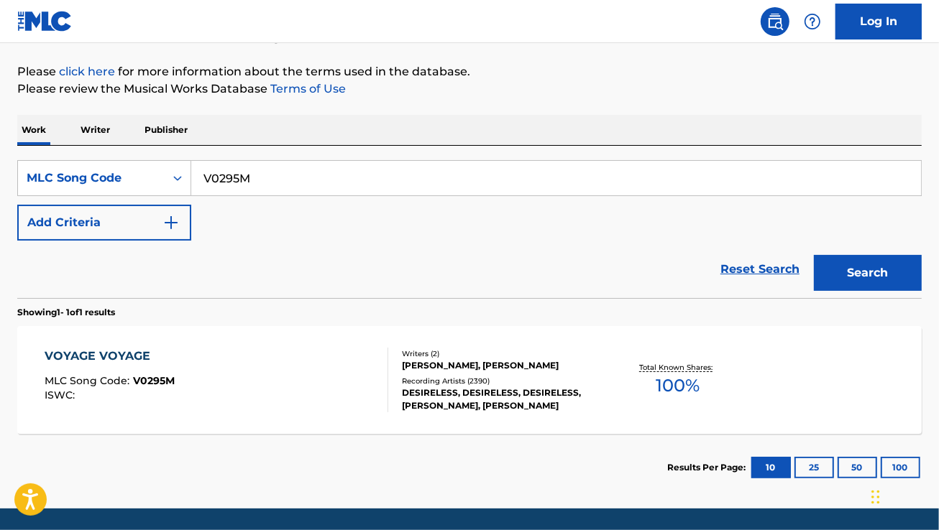
click at [403, 381] on div "Recording Artists ( 2390 )" at bounding box center [502, 381] width 201 height 11
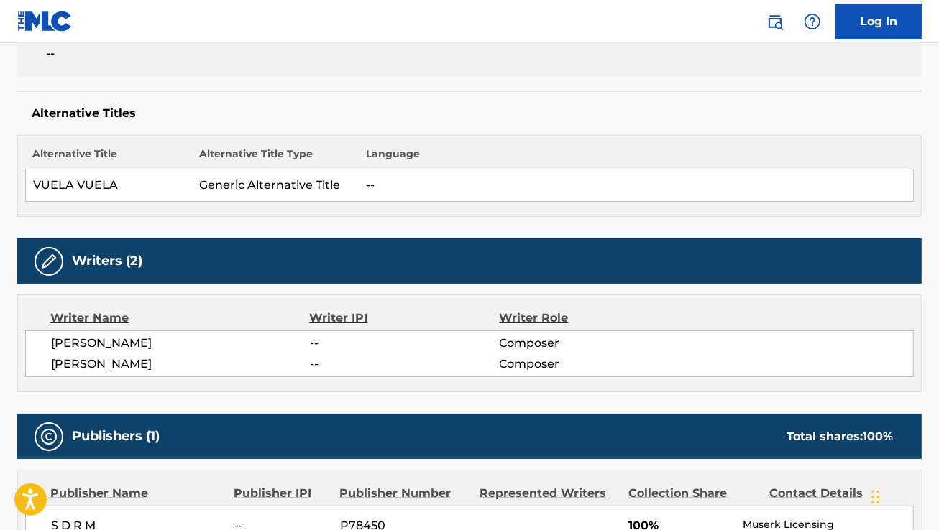
scroll to position [325, 0]
